Goal: Task Accomplishment & Management: Complete application form

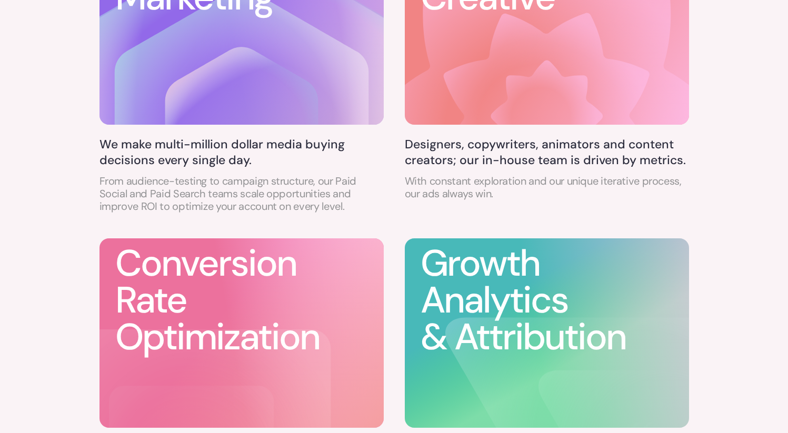
scroll to position [706, 0]
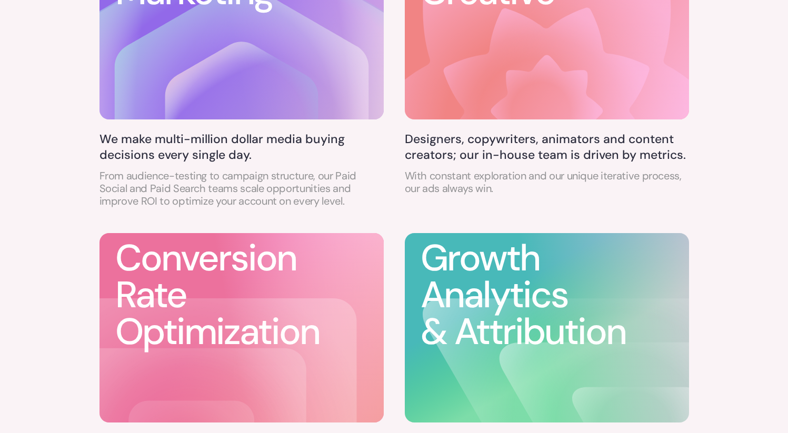
click at [287, 284] on h3 "Conversion Rate Optimization" at bounding box center [217, 295] width 204 height 110
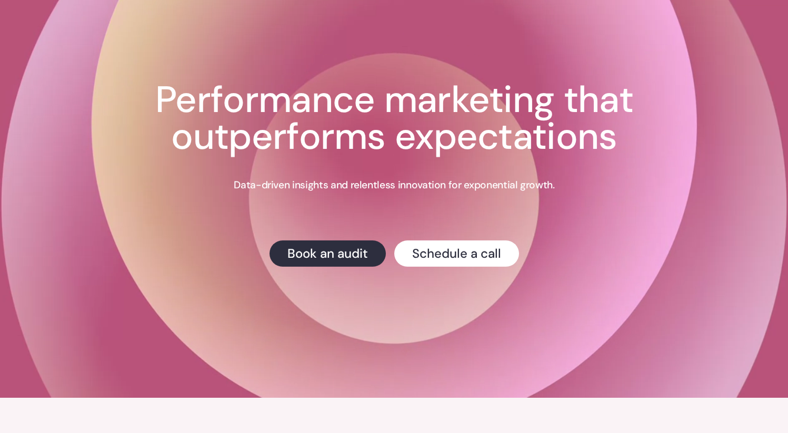
scroll to position [0, 0]
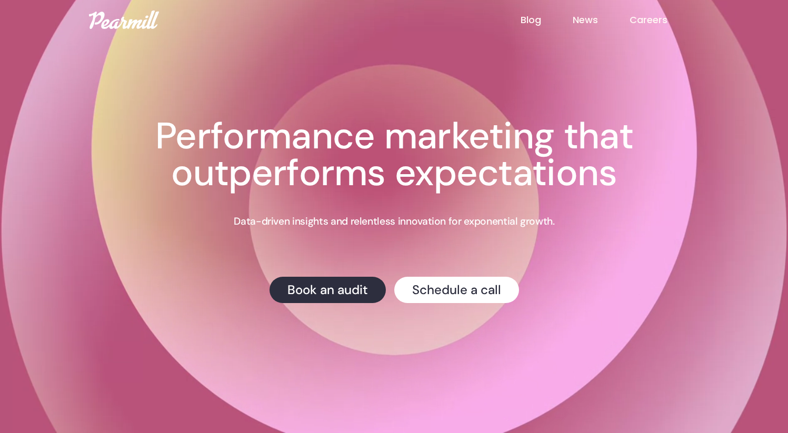
click at [531, 22] on link "Blog" at bounding box center [546, 20] width 52 height 14
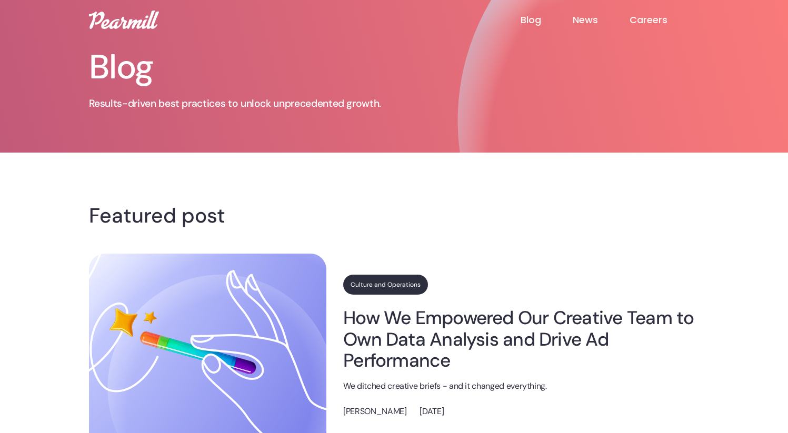
click at [586, 16] on link "News" at bounding box center [600, 20] width 57 height 13
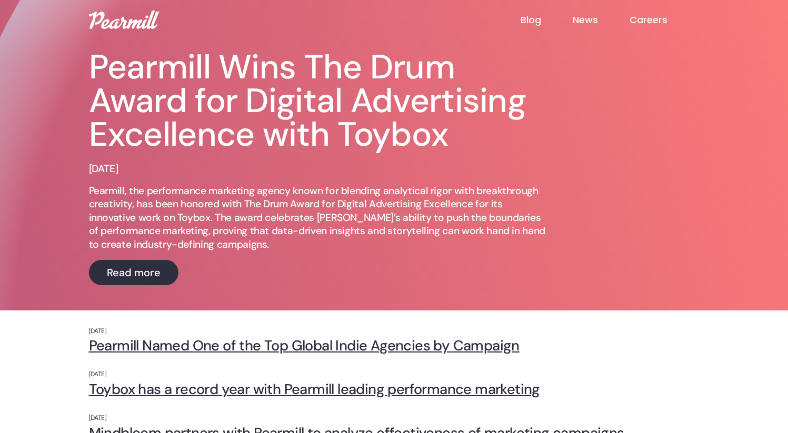
click at [650, 25] on link "Careers" at bounding box center [663, 20] width 69 height 13
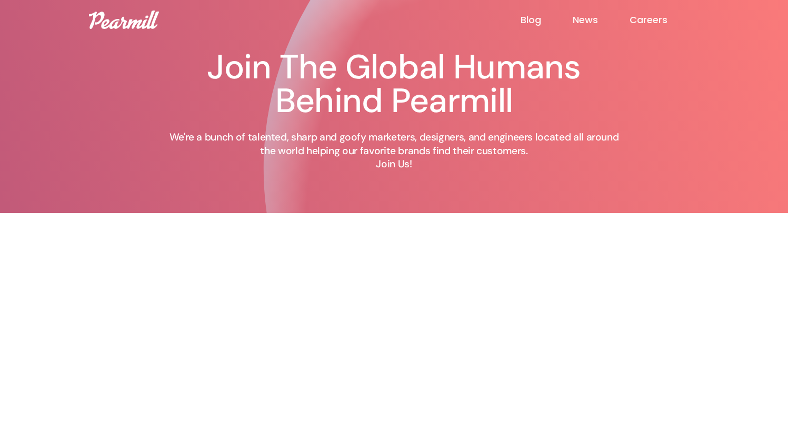
click at [117, 29] on div "Join The Global Humans Behind Pearmill We're a bunch of talented, sharp and goo…" at bounding box center [393, 106] width 631 height 213
click at [120, 26] on img at bounding box center [124, 20] width 70 height 18
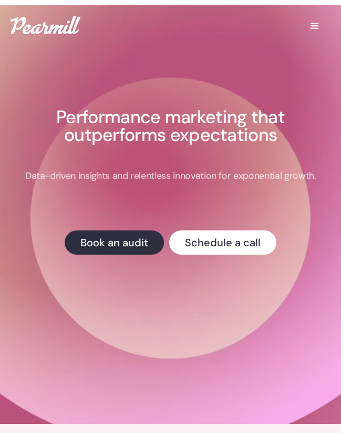
click at [320, 24] on div "menu" at bounding box center [315, 26] width 13 height 13
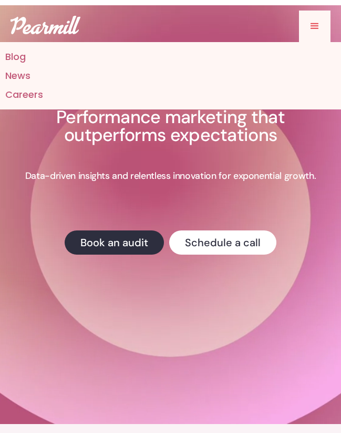
click at [303, 33] on div "menu" at bounding box center [315, 27] width 32 height 32
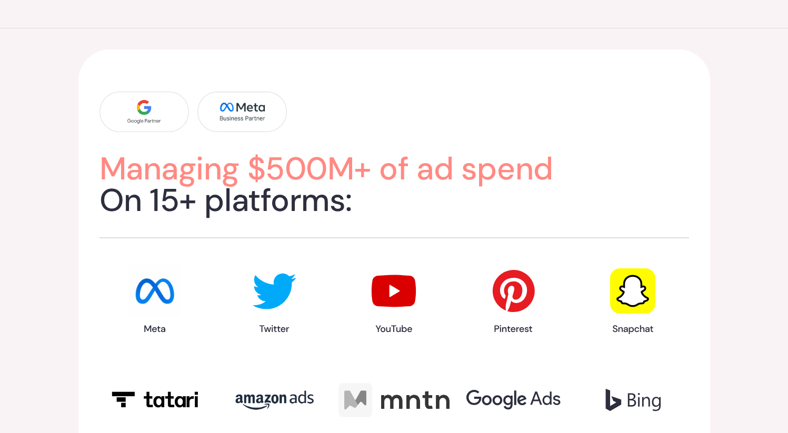
scroll to position [1232, 0]
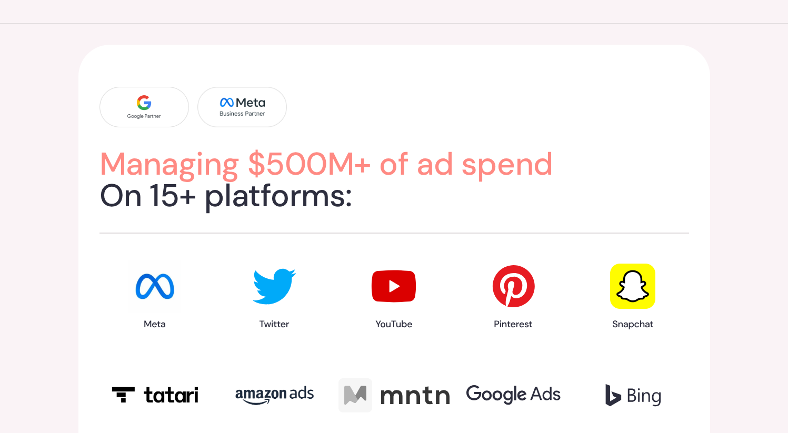
click at [268, 105] on img at bounding box center [241, 107] width 89 height 40
click at [161, 105] on img at bounding box center [143, 107] width 89 height 40
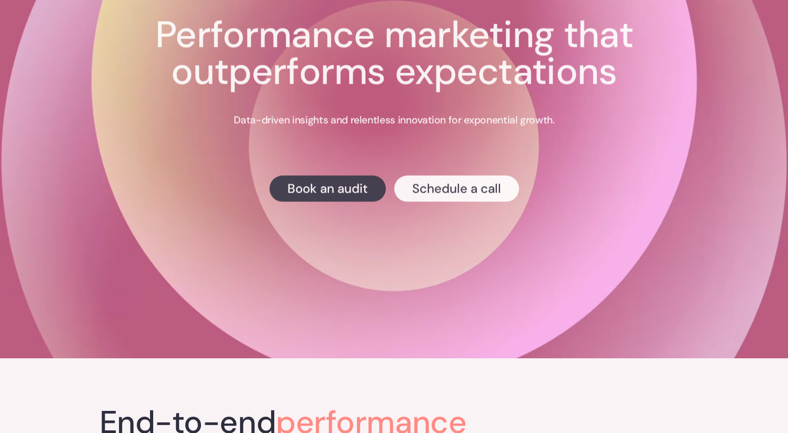
scroll to position [0, 0]
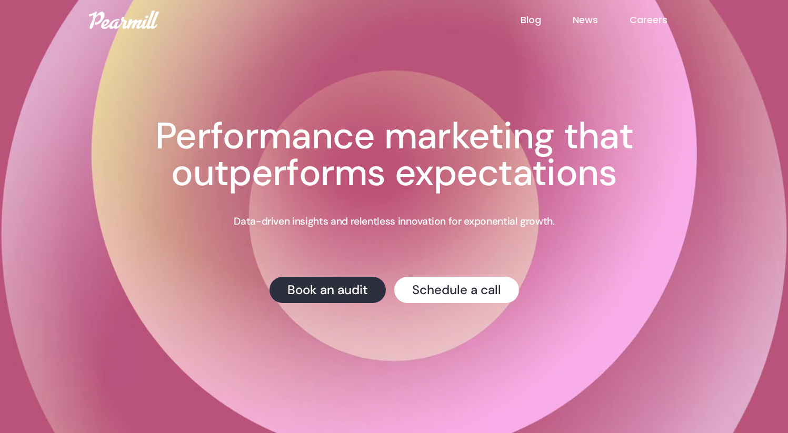
click at [536, 20] on link "Blog" at bounding box center [546, 20] width 52 height 14
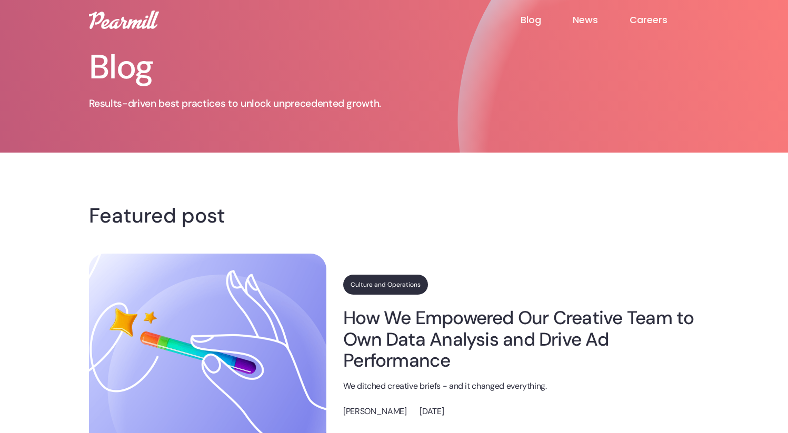
click at [119, 22] on img at bounding box center [124, 20] width 70 height 18
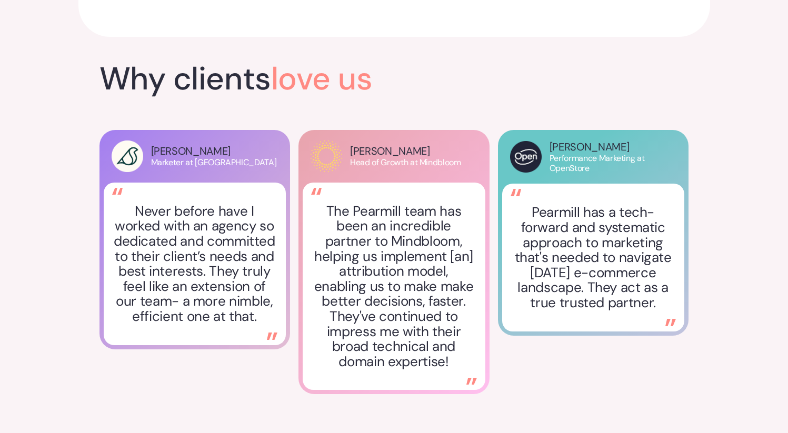
scroll to position [1693, 0]
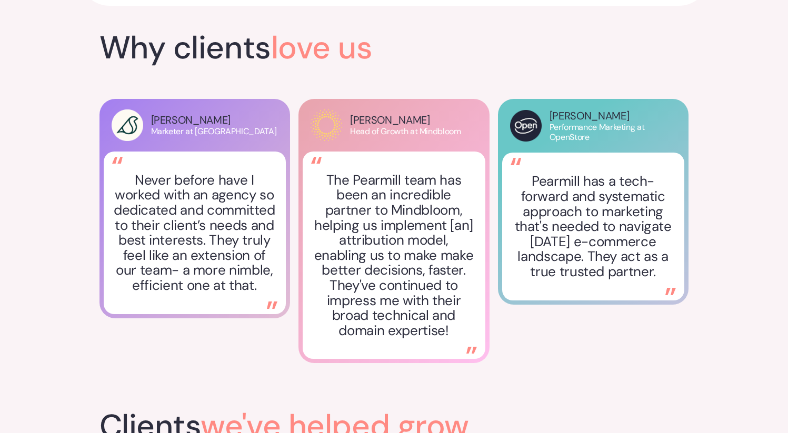
click at [532, 122] on img at bounding box center [526, 126] width 32 height 32
click at [576, 118] on p "Fernando Cortez" at bounding box center [616, 115] width 135 height 13
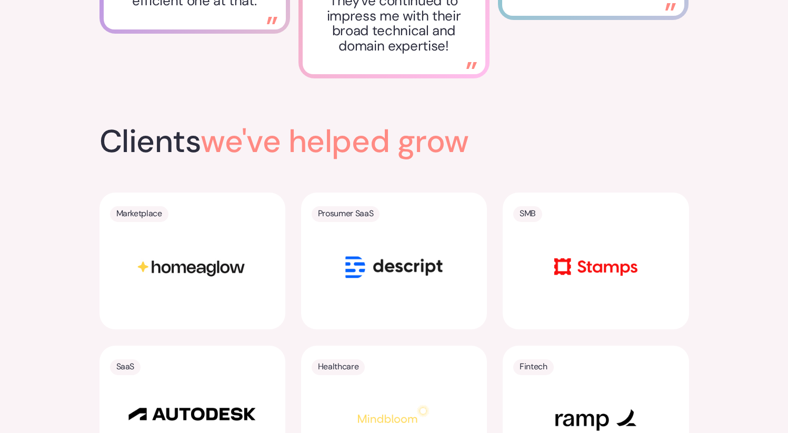
scroll to position [1977, 0]
click at [386, 258] on img at bounding box center [394, 268] width 132 height 66
click at [389, 253] on img at bounding box center [394, 268] width 132 height 66
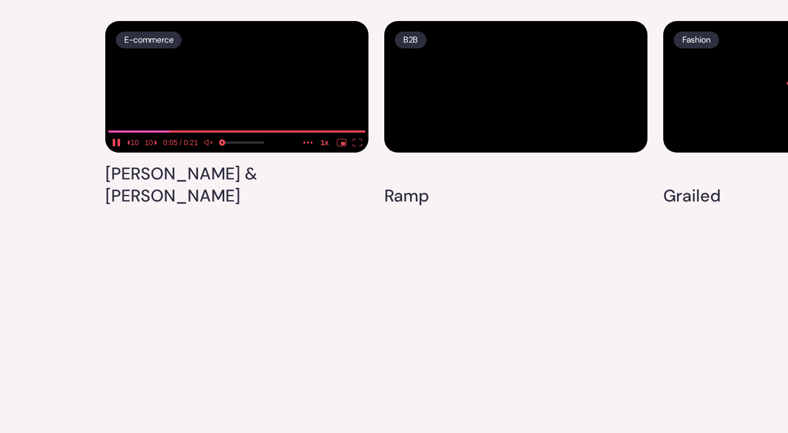
scroll to position [2739, 0]
click at [215, 104] on video at bounding box center [236, 87] width 263 height 132
click at [210, 207] on h4 "Leon & George" at bounding box center [236, 185] width 263 height 44
click at [304, 146] on icon "quality" at bounding box center [307, 142] width 9 height 7
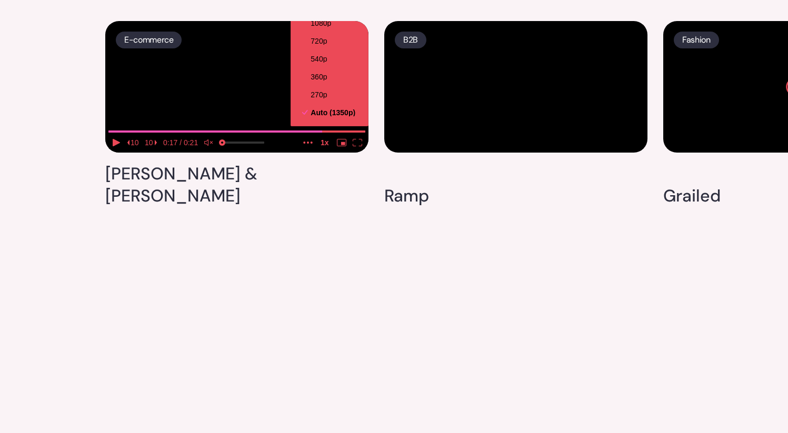
click at [307, 146] on icon "quality" at bounding box center [307, 142] width 9 height 7
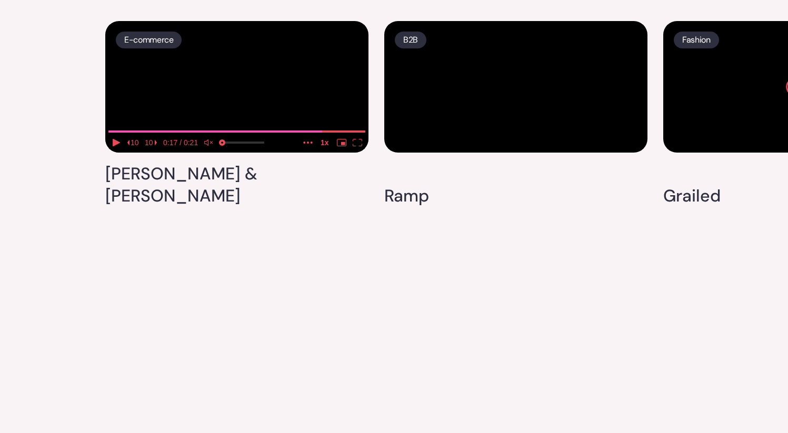
click at [339, 146] on icon "enter picture in picture mode" at bounding box center [341, 142] width 9 height 7
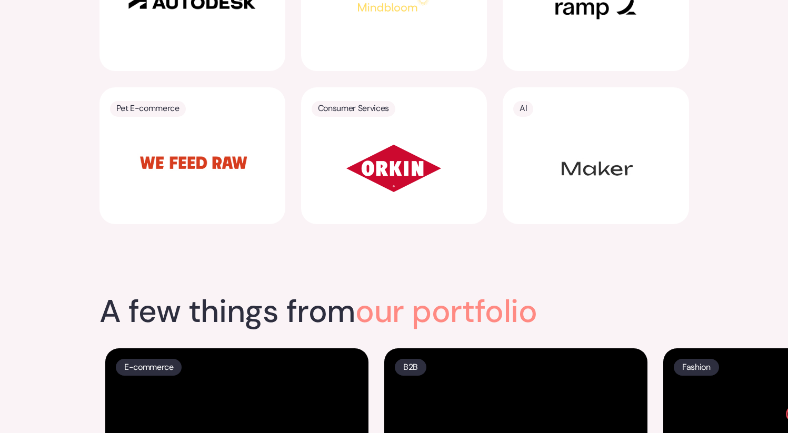
scroll to position [2372, 0]
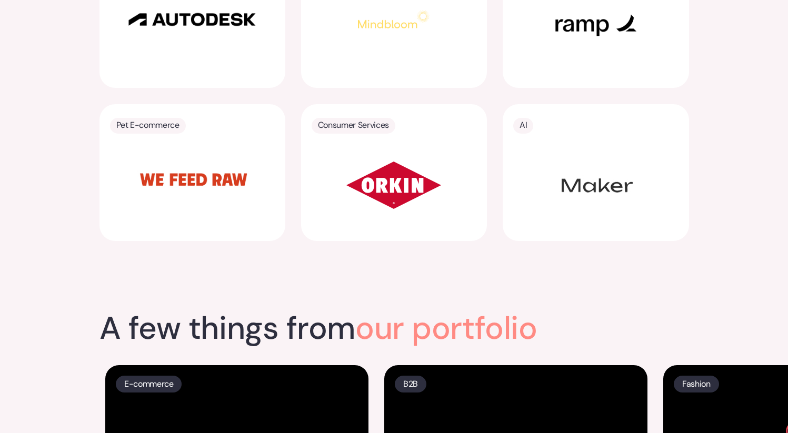
click at [213, 175] on img at bounding box center [192, 179] width 132 height 66
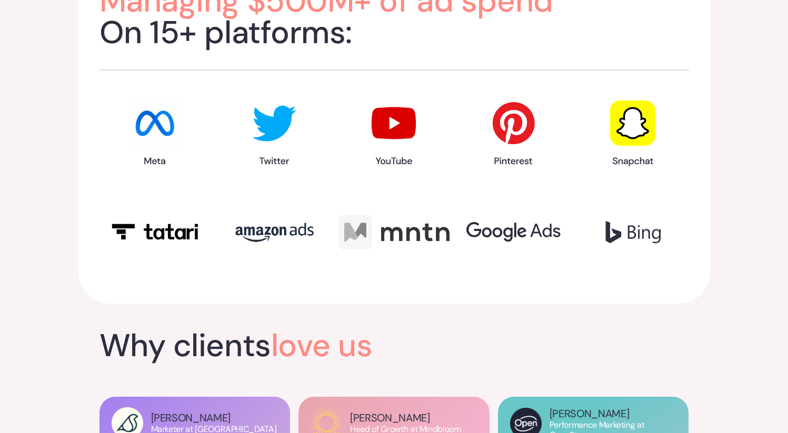
scroll to position [1346, 0]
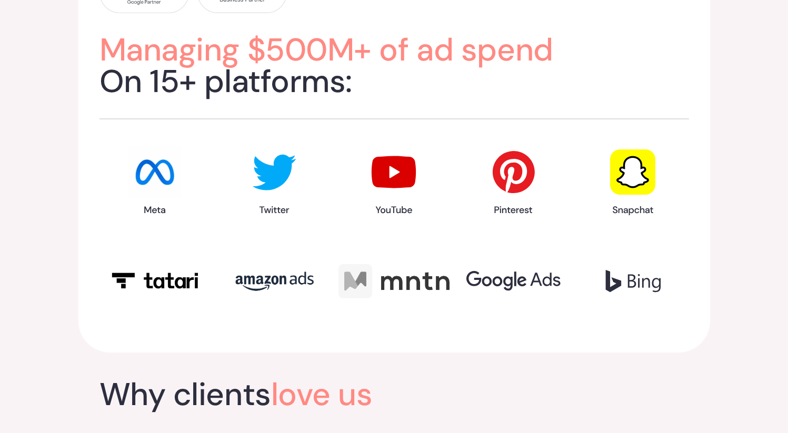
click at [272, 179] on img at bounding box center [274, 181] width 53 height 71
click at [502, 277] on img at bounding box center [513, 281] width 94 height 20
drag, startPoint x: 501, startPoint y: 275, endPoint x: 672, endPoint y: 1, distance: 322.8
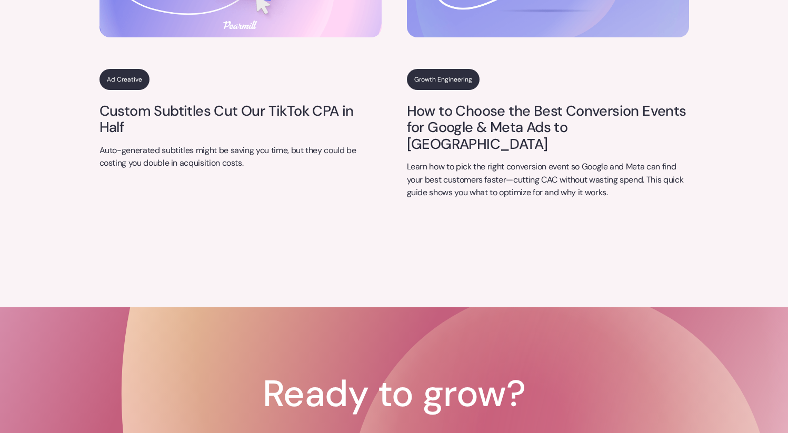
scroll to position [4399, 0]
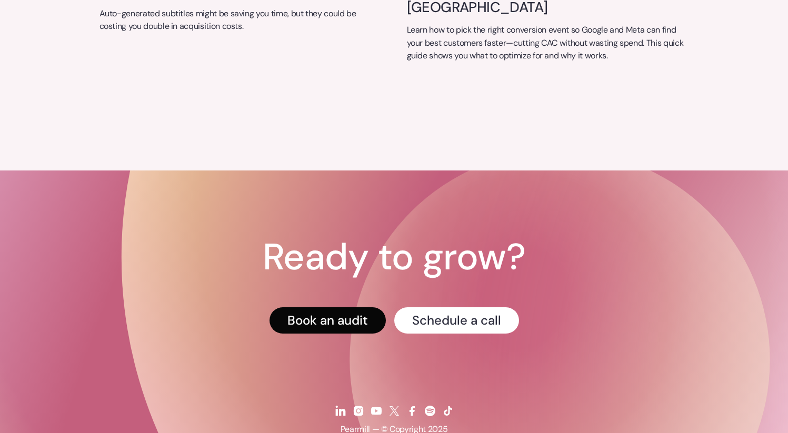
click at [337, 307] on link "Book an audit" at bounding box center [327, 320] width 116 height 26
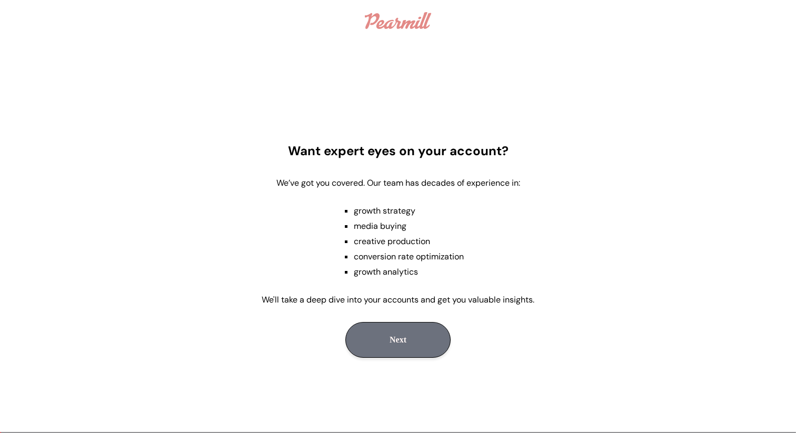
click at [408, 334] on button "Next" at bounding box center [397, 340] width 105 height 36
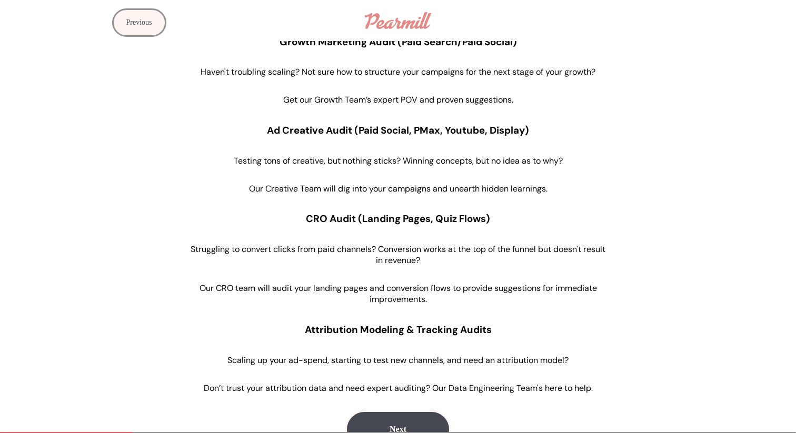
scroll to position [93, 0]
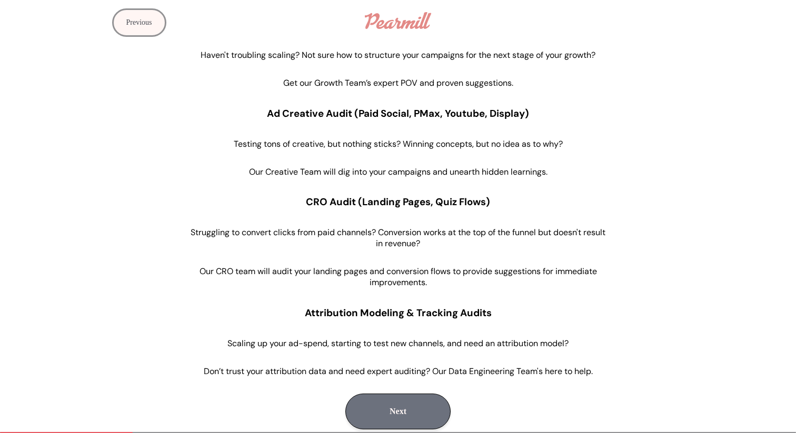
click at [390, 398] on button "Next" at bounding box center [397, 412] width 105 height 36
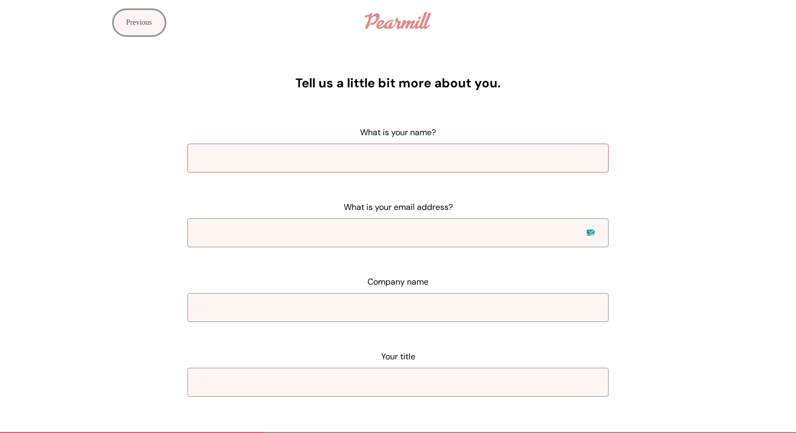
click at [347, 155] on input "What is your name?" at bounding box center [397, 158] width 421 height 29
click at [393, 383] on input "Your title" at bounding box center [397, 382] width 421 height 29
type input "gd"
click at [348, 297] on input "Company name" at bounding box center [397, 307] width 421 height 29
type input "gdh"
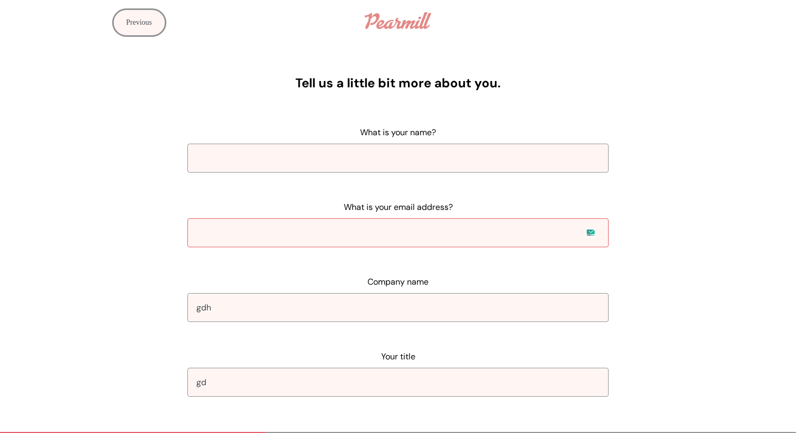
click at [323, 231] on input "What is your email address?" at bounding box center [397, 232] width 421 height 29
type input "x@gmail.com"
type input "AK"
click at [617, 308] on div "Tell us a little bit more about you. What is your name? AK What is your email a…" at bounding box center [398, 236] width 796 height 355
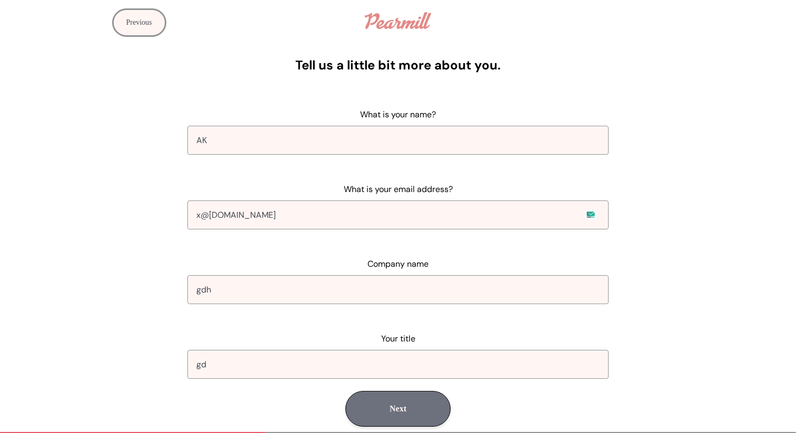
click at [433, 400] on button "Next" at bounding box center [397, 409] width 105 height 36
